Goal: Task Accomplishment & Management: Use online tool/utility

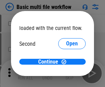
click at [66, 62] on span "Open" at bounding box center [72, 64] width 12 height 5
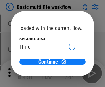
scroll to position [20, 0]
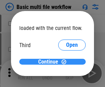
click at [50, 62] on span "Continue" at bounding box center [48, 61] width 20 height 5
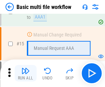
click at [25, 73] on img "button" at bounding box center [25, 71] width 8 height 8
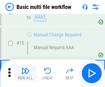
click at [25, 73] on img "button" at bounding box center [25, 71] width 8 height 8
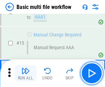
scroll to position [457, 0]
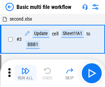
click at [25, 73] on img "button" at bounding box center [25, 71] width 8 height 8
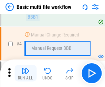
click at [25, 73] on img "button" at bounding box center [25, 71] width 8 height 8
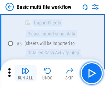
click at [25, 73] on img "button" at bounding box center [25, 71] width 8 height 8
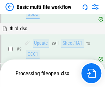
scroll to position [322, 0]
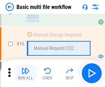
click at [25, 73] on img "button" at bounding box center [25, 71] width 8 height 8
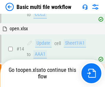
scroll to position [359, 0]
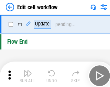
click at [25, 73] on img "button" at bounding box center [27, 71] width 8 height 8
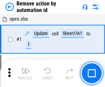
scroll to position [25, 0]
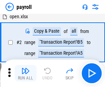
click at [25, 73] on img "button" at bounding box center [25, 71] width 8 height 8
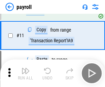
scroll to position [50, 0]
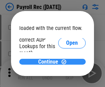
click at [50, 61] on span "Continue" at bounding box center [48, 61] width 20 height 5
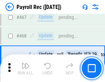
scroll to position [3662, 0]
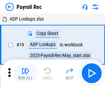
click at [25, 73] on img "button" at bounding box center [25, 71] width 8 height 8
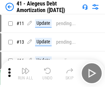
click at [25, 73] on img "button" at bounding box center [25, 71] width 8 height 8
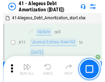
scroll to position [85, 0]
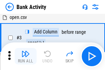
click at [25, 56] on img "button" at bounding box center [25, 53] width 8 height 8
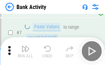
scroll to position [96, 0]
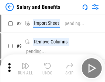
click at [25, 68] on img "button" at bounding box center [25, 65] width 8 height 8
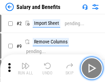
scroll to position [9, 0]
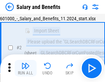
click at [25, 68] on img "button" at bounding box center [25, 65] width 8 height 8
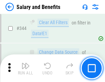
scroll to position [3217, 0]
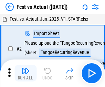
click at [25, 68] on img "button" at bounding box center [25, 71] width 8 height 8
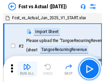
scroll to position [9, 0]
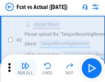
click at [25, 68] on img "button" at bounding box center [25, 65] width 8 height 8
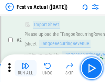
scroll to position [64, 0]
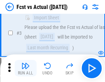
click at [25, 68] on img "button" at bounding box center [25, 65] width 8 height 8
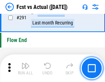
scroll to position [3252, 0]
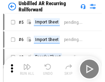
scroll to position [15, 0]
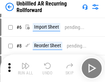
click at [25, 68] on img "button" at bounding box center [25, 65] width 8 height 8
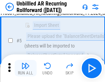
click at [25, 68] on img "button" at bounding box center [25, 65] width 8 height 8
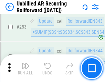
scroll to position [2334, 0]
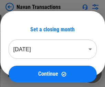
click at [25, 68] on img "button" at bounding box center [25, 71] width 8 height 8
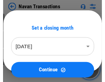
scroll to position [11, 0]
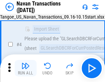
click at [25, 68] on img "button" at bounding box center [25, 65] width 8 height 8
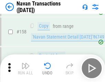
scroll to position [2228, 0]
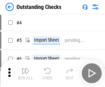
click at [25, 68] on img "button" at bounding box center [25, 71] width 8 height 8
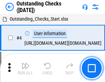
scroll to position [29, 0]
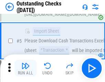
click at [25, 68] on img "button" at bounding box center [25, 65] width 8 height 8
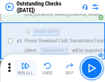
scroll to position [72, 0]
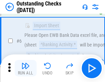
click at [25, 68] on img "button" at bounding box center [25, 65] width 8 height 8
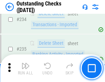
scroll to position [2086, 0]
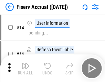
click at [25, 68] on img "button" at bounding box center [25, 65] width 8 height 8
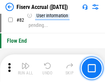
scroll to position [903, 0]
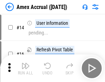
click at [25, 68] on img "button" at bounding box center [25, 65] width 8 height 8
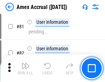
scroll to position [892, 0]
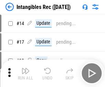
click at [25, 73] on img "button" at bounding box center [25, 71] width 8 height 8
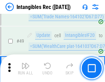
scroll to position [268, 0]
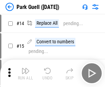
click at [25, 68] on img "button" at bounding box center [25, 71] width 8 height 8
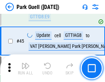
scroll to position [859, 0]
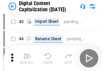
scroll to position [20, 0]
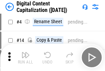
click at [25, 58] on img "button" at bounding box center [25, 55] width 8 height 8
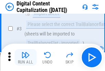
click at [25, 58] on img "button" at bounding box center [25, 55] width 8 height 8
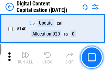
scroll to position [729, 0]
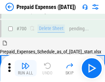
click at [25, 68] on img "button" at bounding box center [25, 65] width 8 height 8
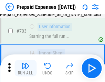
click at [25, 68] on img "button" at bounding box center [25, 65] width 8 height 8
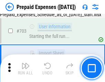
scroll to position [1889, 0]
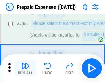
click at [25, 68] on img "button" at bounding box center [25, 65] width 8 height 8
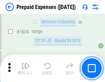
scroll to position [6690, 0]
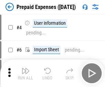
click at [25, 73] on img "button" at bounding box center [25, 71] width 8 height 8
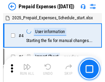
scroll to position [30, 0]
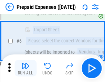
click at [25, 68] on img "button" at bounding box center [25, 65] width 8 height 8
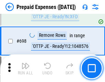
scroll to position [2392, 0]
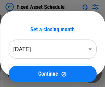
click at [25, 73] on img "button" at bounding box center [25, 71] width 8 height 8
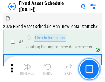
scroll to position [37, 0]
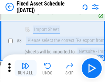
click at [25, 68] on img "button" at bounding box center [25, 65] width 8 height 8
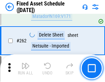
scroll to position [2190, 0]
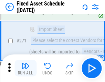
click at [25, 68] on img "button" at bounding box center [25, 65] width 8 height 8
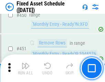
scroll to position [3071, 0]
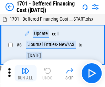
click at [25, 73] on img "button" at bounding box center [25, 71] width 8 height 8
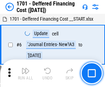
scroll to position [82, 0]
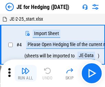
click at [25, 68] on img "button" at bounding box center [25, 71] width 8 height 8
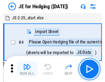
scroll to position [1, 0]
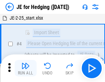
click at [25, 68] on img "button" at bounding box center [25, 65] width 8 height 8
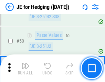
scroll to position [445, 0]
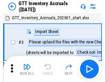
scroll to position [1, 0]
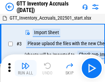
click at [25, 68] on img "button" at bounding box center [25, 65] width 8 height 8
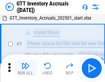
click at [25, 68] on img "button" at bounding box center [25, 65] width 8 height 8
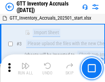
scroll to position [44, 0]
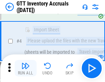
click at [25, 68] on img "button" at bounding box center [25, 65] width 8 height 8
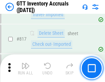
scroll to position [5215, 0]
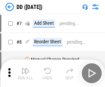
click at [25, 73] on img "button" at bounding box center [25, 71] width 8 height 8
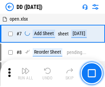
scroll to position [66, 0]
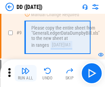
click at [25, 73] on img "button" at bounding box center [25, 71] width 8 height 8
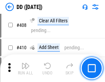
scroll to position [3074, 0]
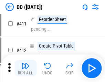
click at [25, 68] on img "button" at bounding box center [25, 65] width 8 height 8
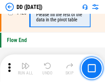
scroll to position [3288, 0]
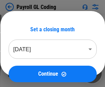
click at [25, 73] on img "button" at bounding box center [25, 71] width 8 height 8
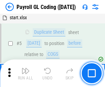
scroll to position [82, 0]
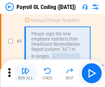
click at [25, 73] on img "button" at bounding box center [25, 71] width 8 height 8
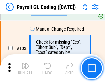
scroll to position [1612, 0]
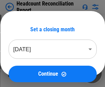
click at [25, 73] on img "button" at bounding box center [25, 71] width 8 height 8
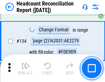
scroll to position [826, 0]
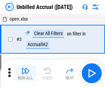
click at [25, 73] on img "button" at bounding box center [25, 71] width 8 height 8
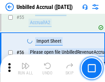
scroll to position [717, 0]
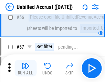
click at [25, 68] on img "button" at bounding box center [25, 65] width 8 height 8
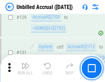
scroll to position [2047, 0]
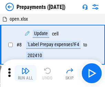
click at [25, 73] on img "button" at bounding box center [25, 71] width 8 height 8
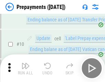
scroll to position [43, 0]
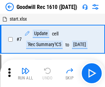
scroll to position [117, 0]
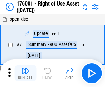
click at [25, 73] on img "button" at bounding box center [25, 71] width 8 height 8
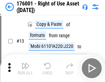
scroll to position [44, 0]
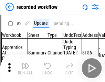
click at [25, 68] on img "button" at bounding box center [25, 65] width 8 height 8
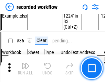
scroll to position [2148, 0]
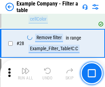
scroll to position [629, 0]
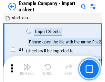
scroll to position [11, 0]
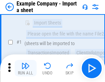
click at [25, 68] on img "button" at bounding box center [25, 65] width 8 height 8
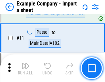
scroll to position [152, 0]
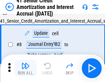
click at [25, 68] on img "button" at bounding box center [25, 65] width 8 height 8
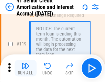
click at [25, 68] on img "button" at bounding box center [25, 65] width 8 height 8
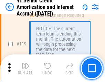
scroll to position [648, 0]
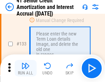
click at [25, 68] on img "button" at bounding box center [25, 65] width 8 height 8
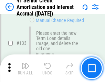
scroll to position [718, 0]
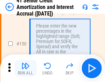
click at [25, 68] on img "button" at bounding box center [25, 65] width 8 height 8
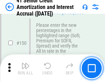
scroll to position [790, 0]
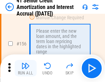
click at [25, 68] on img "button" at bounding box center [25, 65] width 8 height 8
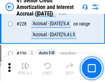
scroll to position [1539, 0]
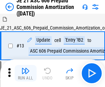
click at [25, 68] on img "button" at bounding box center [25, 71] width 8 height 8
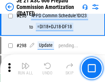
scroll to position [1264, 0]
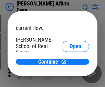
click at [69, 80] on span "Open" at bounding box center [75, 82] width 12 height 5
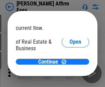
click at [69, 72] on span "Open" at bounding box center [75, 74] width 12 height 5
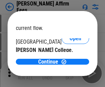
click at [69, 64] on span "Open" at bounding box center [75, 66] width 12 height 5
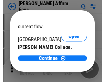
scroll to position [108, 0]
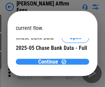
click at [50, 61] on span "Continue" at bounding box center [48, 61] width 20 height 5
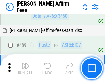
scroll to position [1868, 0]
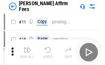
scroll to position [7, 0]
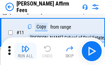
click at [25, 51] on img "button" at bounding box center [25, 48] width 8 height 8
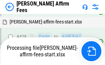
scroll to position [1802, 0]
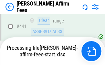
scroll to position [1802, 0]
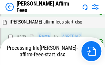
scroll to position [1454, 0]
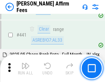
scroll to position [1793, 0]
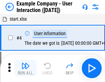
click at [25, 68] on img "button" at bounding box center [25, 65] width 8 height 8
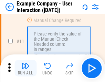
click at [25, 68] on img "button" at bounding box center [25, 65] width 8 height 8
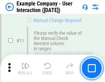
scroll to position [149, 0]
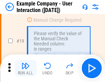
click at [25, 68] on img "button" at bounding box center [25, 65] width 8 height 8
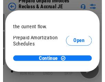
scroll to position [41, 0]
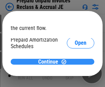
click at [50, 61] on span "Continue" at bounding box center [48, 61] width 20 height 5
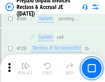
scroll to position [890, 0]
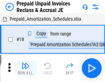
click at [25, 68] on img "button" at bounding box center [25, 65] width 8 height 8
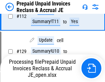
scroll to position [491, 0]
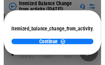
scroll to position [50, 0]
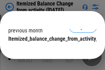
click at [50, 50] on span "Continue" at bounding box center [48, 52] width 20 height 5
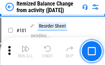
scroll to position [1149, 0]
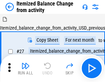
scroll to position [11, 0]
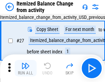
click at [25, 68] on img "button" at bounding box center [25, 65] width 8 height 8
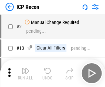
scroll to position [3, 0]
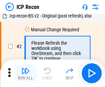
click at [25, 73] on img "button" at bounding box center [25, 71] width 8 height 8
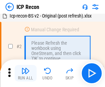
click at [25, 73] on img "button" at bounding box center [25, 71] width 8 height 8
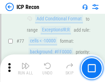
scroll to position [617, 0]
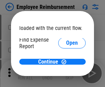
click at [66, 80] on span "Open" at bounding box center [72, 82] width 12 height 5
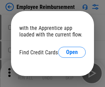
scroll to position [40, 0]
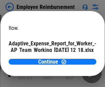
click at [77, 58] on span "Open" at bounding box center [83, 60] width 12 height 5
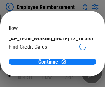
scroll to position [71, 0]
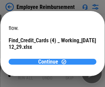
click at [50, 61] on span "Continue" at bounding box center [48, 61] width 20 height 5
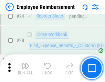
scroll to position [321, 0]
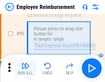
click at [25, 68] on img "button" at bounding box center [25, 65] width 8 height 8
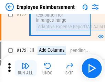
click at [25, 68] on img "button" at bounding box center [25, 65] width 8 height 8
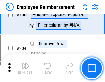
scroll to position [1738, 0]
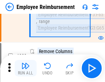
click at [25, 68] on img "button" at bounding box center [25, 65] width 8 height 8
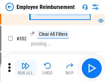
click at [25, 68] on img "button" at bounding box center [25, 65] width 8 height 8
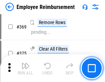
scroll to position [3542, 0]
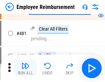
click at [25, 68] on img "button" at bounding box center [25, 65] width 8 height 8
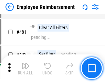
scroll to position [4201, 0]
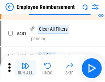
click at [25, 68] on img "button" at bounding box center [25, 65] width 8 height 8
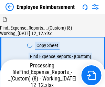
scroll to position [23, 0]
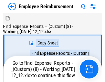
scroll to position [23, 0]
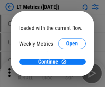
click at [66, 69] on span "Open" at bounding box center [72, 71] width 12 height 5
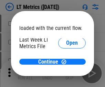
click at [66, 63] on span "Open" at bounding box center [72, 65] width 12 height 5
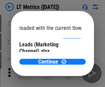
click at [66, 60] on span "Open" at bounding box center [72, 62] width 12 height 5
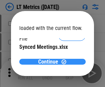
click at [50, 62] on span "Continue" at bounding box center [48, 61] width 20 height 5
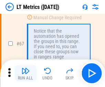
click at [25, 73] on img "button" at bounding box center [25, 71] width 8 height 8
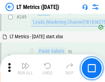
scroll to position [1075, 0]
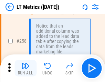
click at [25, 68] on img "button" at bounding box center [25, 65] width 8 height 8
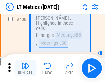
click at [25, 68] on img "button" at bounding box center [25, 65] width 8 height 8
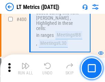
scroll to position [1762, 0]
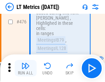
click at [25, 68] on img "button" at bounding box center [25, 65] width 8 height 8
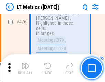
scroll to position [1824, 0]
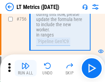
click at [25, 68] on img "button" at bounding box center [25, 65] width 8 height 8
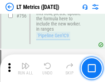
scroll to position [2373, 0]
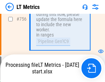
scroll to position [2373, 0]
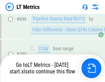
scroll to position [2316, 0]
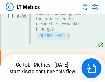
scroll to position [2373, 0]
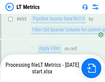
scroll to position [2139, 0]
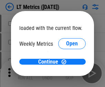
click at [66, 69] on span "Open" at bounding box center [72, 71] width 12 height 5
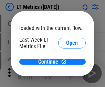
click at [66, 63] on span "Open" at bounding box center [72, 65] width 12 height 5
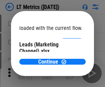
click at [66, 60] on span "Open" at bounding box center [72, 62] width 12 height 5
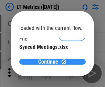
click at [50, 62] on span "Continue" at bounding box center [48, 61] width 20 height 5
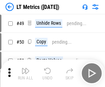
click at [25, 73] on img "button" at bounding box center [25, 71] width 8 height 8
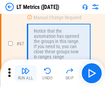
click at [25, 73] on img "button" at bounding box center [25, 71] width 8 height 8
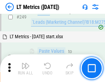
scroll to position [1075, 0]
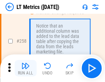
click at [25, 68] on img "button" at bounding box center [25, 65] width 8 height 8
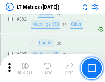
scroll to position [1598, 0]
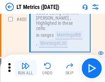
click at [25, 68] on img "button" at bounding box center [25, 65] width 8 height 8
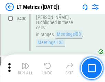
scroll to position [1762, 0]
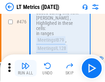
click at [25, 68] on img "button" at bounding box center [25, 65] width 8 height 8
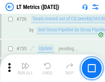
scroll to position [2316, 0]
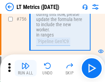
click at [25, 68] on img "button" at bounding box center [25, 65] width 8 height 8
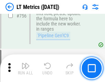
scroll to position [2373, 0]
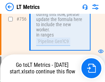
scroll to position [2373, 0]
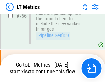
scroll to position [2373, 0]
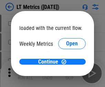
click at [66, 69] on span "Open" at bounding box center [72, 71] width 12 height 5
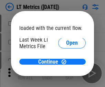
click at [66, 63] on span "Open" at bounding box center [72, 65] width 12 height 5
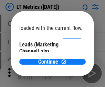
click at [66, 60] on span "Open" at bounding box center [72, 62] width 12 height 5
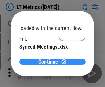
click at [50, 62] on span "Continue" at bounding box center [48, 61] width 20 height 5
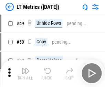
click at [25, 73] on img "button" at bounding box center [25, 71] width 8 height 8
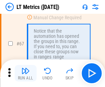
click at [25, 73] on img "button" at bounding box center [25, 71] width 8 height 8
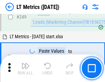
scroll to position [1075, 0]
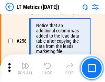
click at [25, 68] on img "button" at bounding box center [25, 65] width 8 height 8
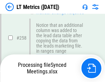
scroll to position [1195, 0]
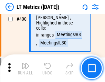
click at [25, 68] on img "button" at bounding box center [25, 65] width 8 height 8
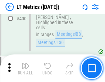
scroll to position [1762, 0]
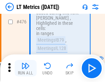
click at [25, 68] on img "button" at bounding box center [25, 65] width 8 height 8
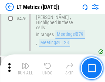
scroll to position [1824, 0]
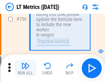
click at [25, 68] on img "button" at bounding box center [25, 65] width 8 height 8
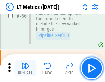
scroll to position [2373, 0]
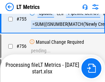
scroll to position [2373, 0]
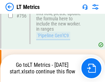
scroll to position [2373, 0]
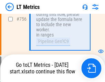
scroll to position [2373, 0]
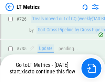
scroll to position [2373, 0]
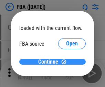
click at [50, 62] on span "Continue" at bounding box center [48, 61] width 20 height 5
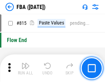
scroll to position [6151, 0]
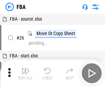
scroll to position [7, 0]
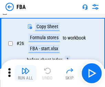
click at [25, 73] on img "button" at bounding box center [25, 71] width 8 height 8
